Goal: Task Accomplishment & Management: Complete application form

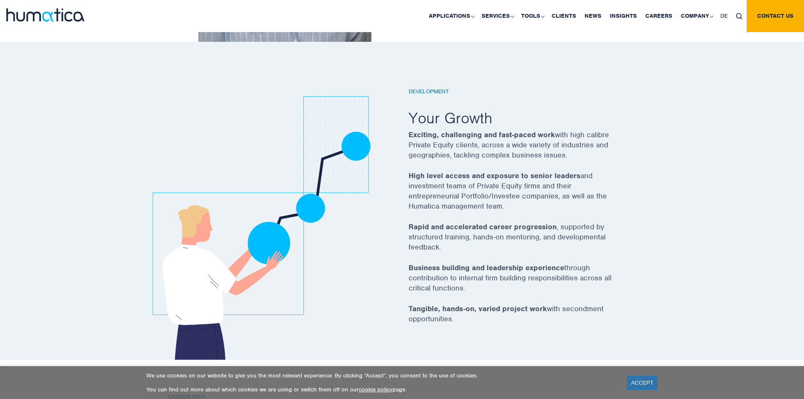
scroll to position [1291, 0]
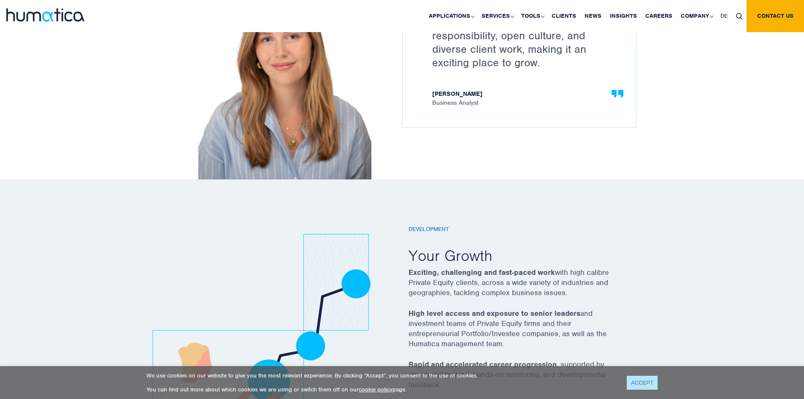
click at [645, 380] on link "ACCEPT" at bounding box center [642, 383] width 31 height 14
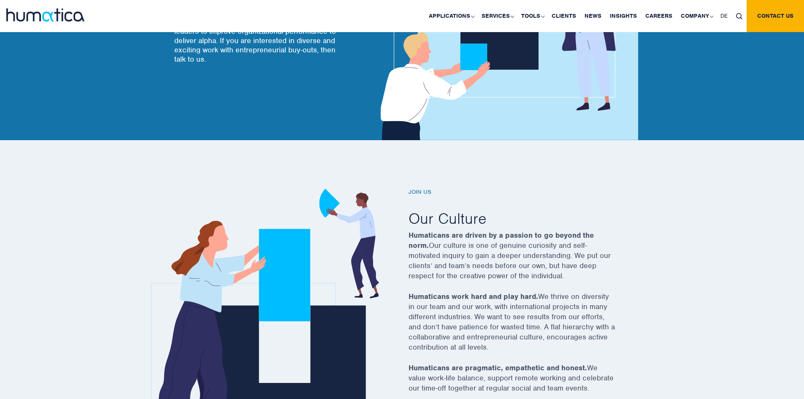
scroll to position [134, 0]
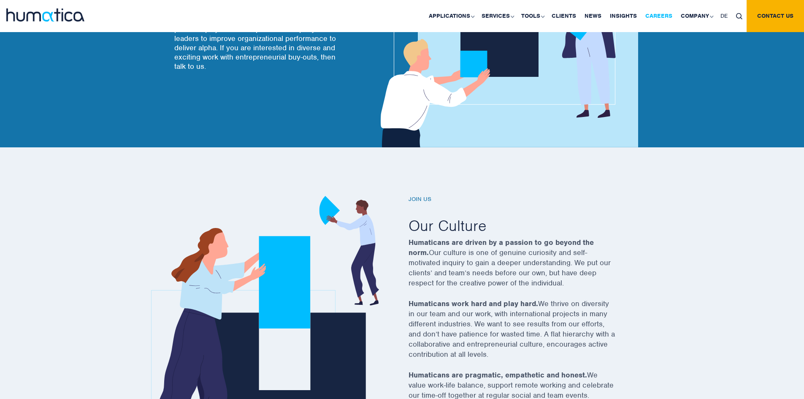
click at [666, 19] on link "Careers" at bounding box center [658, 16] width 35 height 32
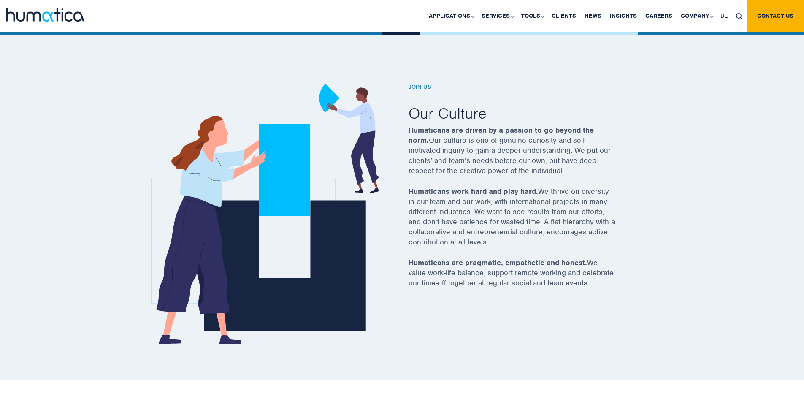
scroll to position [338, 0]
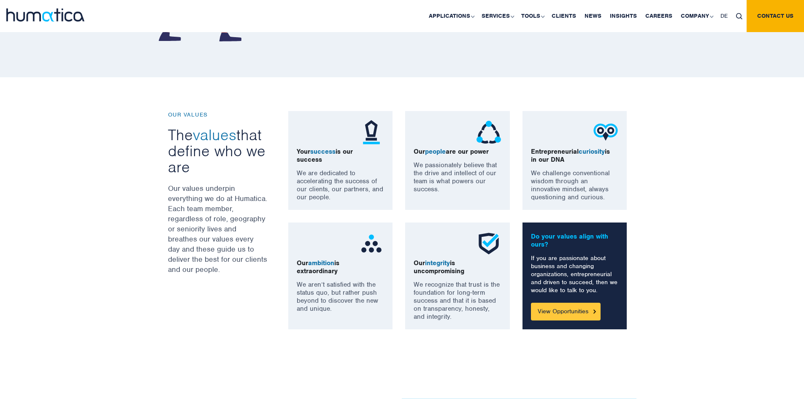
click at [550, 312] on link "View Opportunities" at bounding box center [566, 312] width 70 height 18
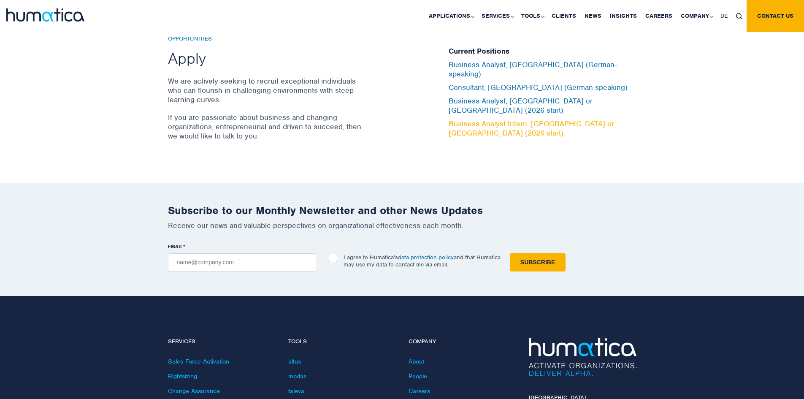
click at [472, 119] on link "Business Analyst Intern, [GEOGRAPHIC_DATA] or [GEOGRAPHIC_DATA] (2026 start)" at bounding box center [532, 128] width 166 height 19
